Goal: Transaction & Acquisition: Purchase product/service

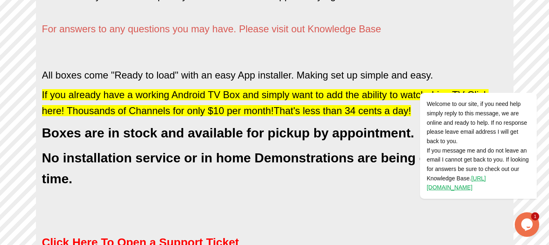
scroll to position [483, 0]
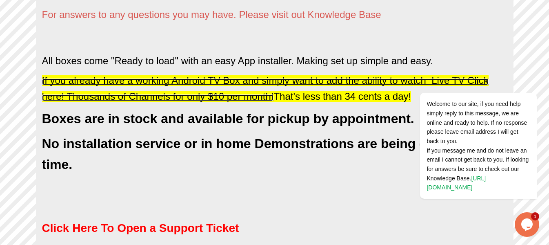
click at [145, 96] on span "If you already have a working Android TV Box and simply want to add the ability…" at bounding box center [265, 88] width 447 height 27
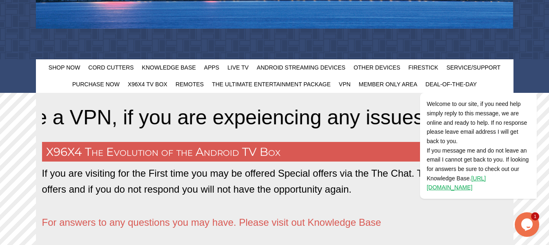
scroll to position [278, 0]
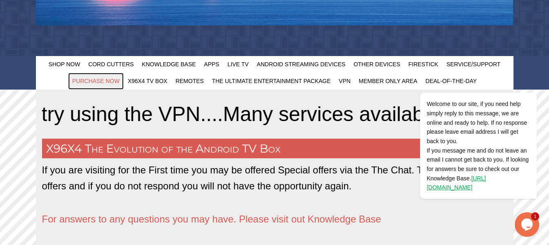
click at [85, 78] on span "Purchase Now" at bounding box center [95, 81] width 47 height 7
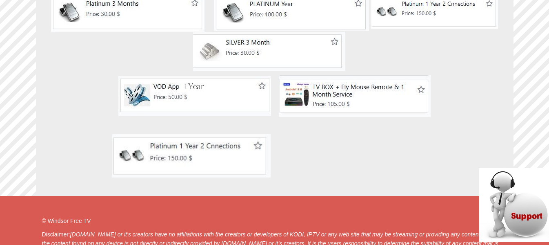
scroll to position [408, 0]
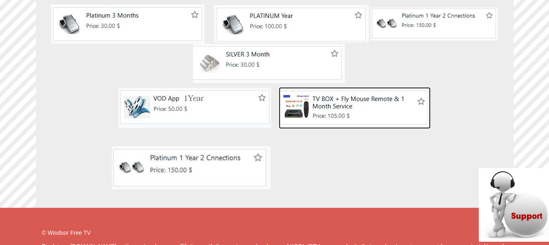
click at [337, 102] on img at bounding box center [355, 108] width 152 height 42
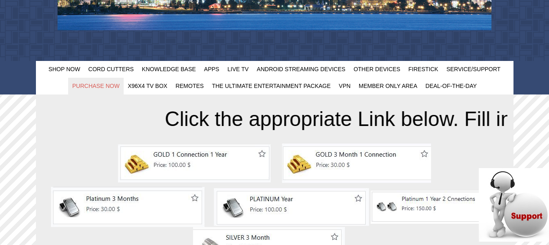
scroll to position [225, 0]
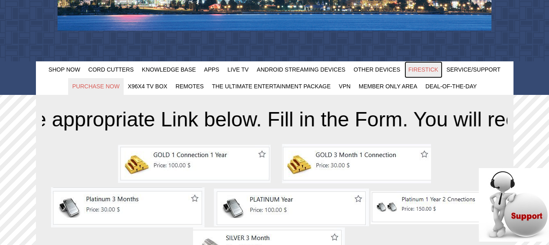
click at [410, 68] on span "FireStick" at bounding box center [424, 69] width 30 height 7
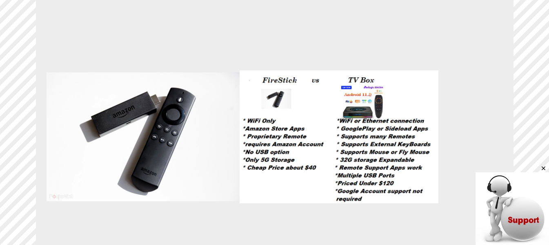
scroll to position [1143, 0]
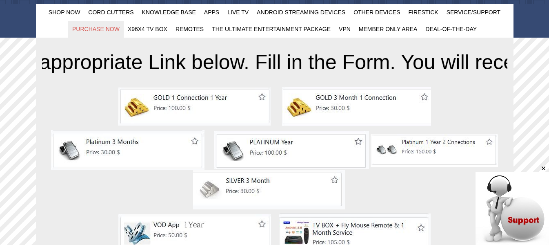
scroll to position [266, 0]
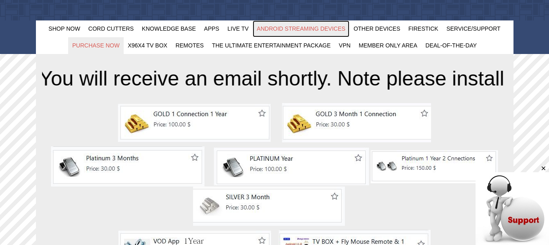
click at [322, 27] on span "Android Streaming Devices" at bounding box center [301, 28] width 89 height 7
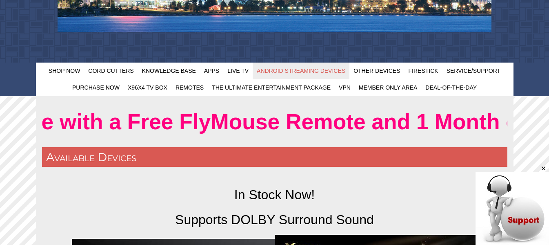
scroll to position [245, 0]
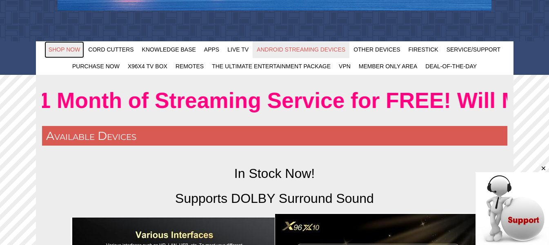
click at [58, 46] on link "Shop Now" at bounding box center [64, 49] width 40 height 17
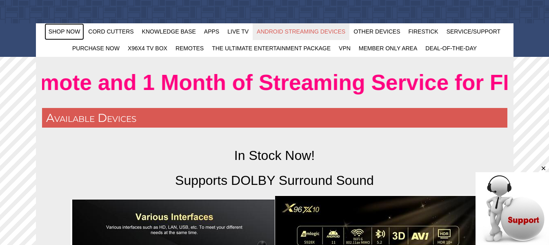
scroll to position [163, 0]
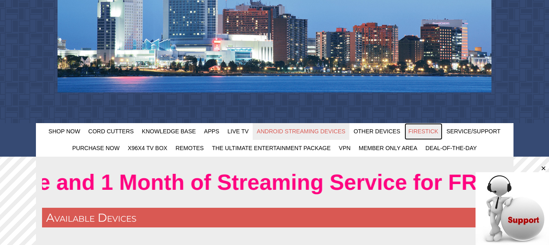
click at [426, 131] on span "FireStick" at bounding box center [424, 131] width 30 height 7
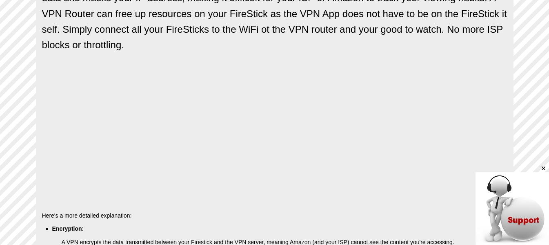
scroll to position [653, 0]
